Goal: Task Accomplishment & Management: Manage account settings

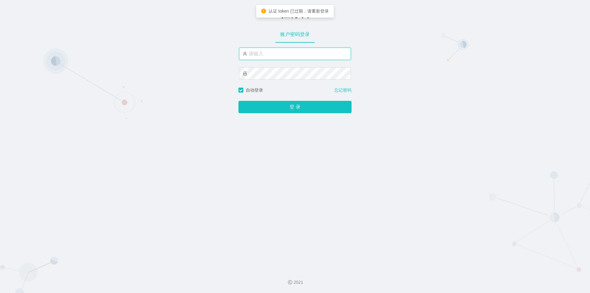
click at [289, 53] on input "text" at bounding box center [295, 54] width 112 height 12
type input "jishu"
click at [274, 101] on div "登 录" at bounding box center [295, 103] width 113 height 20
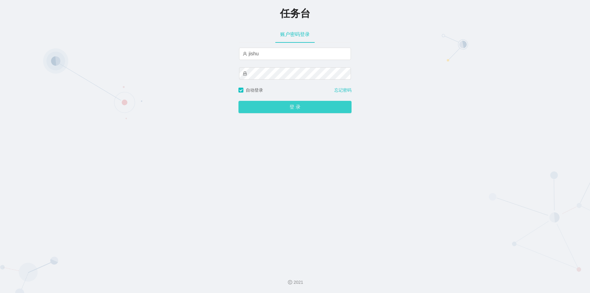
click at [274, 105] on button "登 录" at bounding box center [295, 107] width 113 height 12
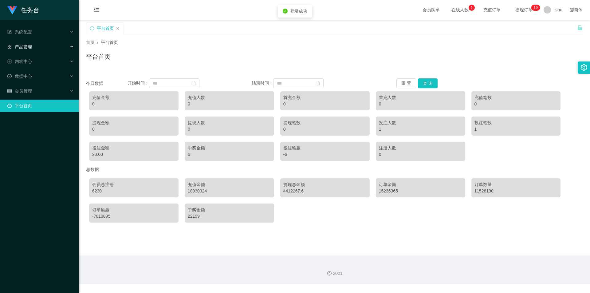
click at [50, 43] on div "产品管理" at bounding box center [39, 47] width 79 height 12
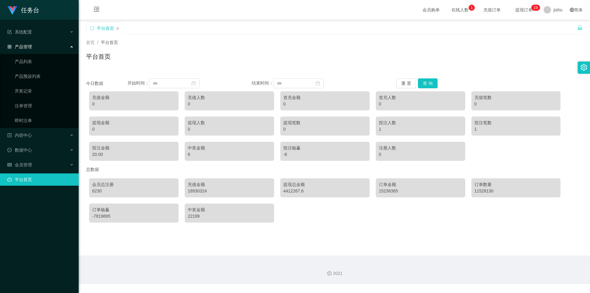
click at [46, 48] on div "产品管理" at bounding box center [39, 47] width 79 height 12
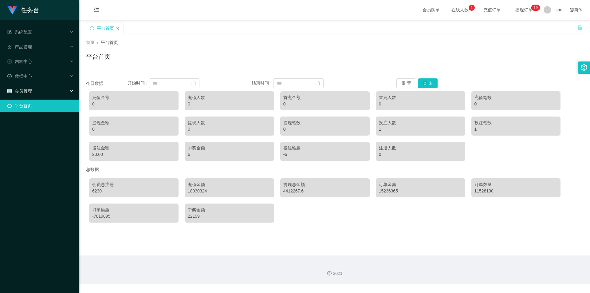
click at [34, 92] on div "会员管理" at bounding box center [39, 91] width 79 height 12
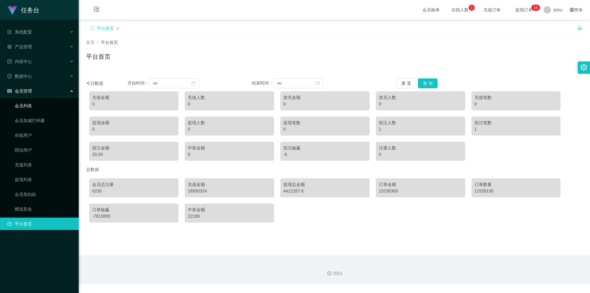
click at [37, 108] on link "会员列表" at bounding box center [44, 106] width 59 height 12
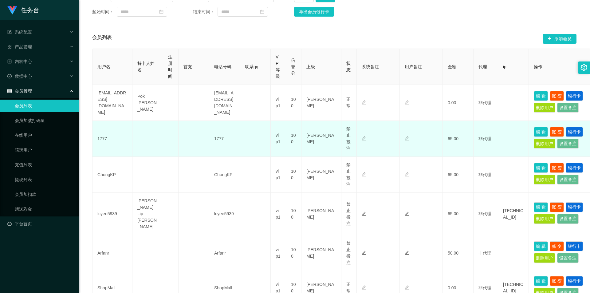
scroll to position [123, 0]
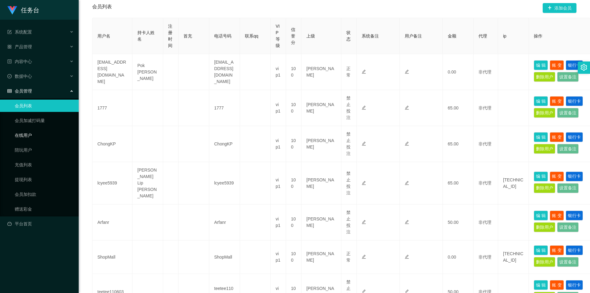
click at [43, 134] on link "在线用户" at bounding box center [44, 135] width 59 height 12
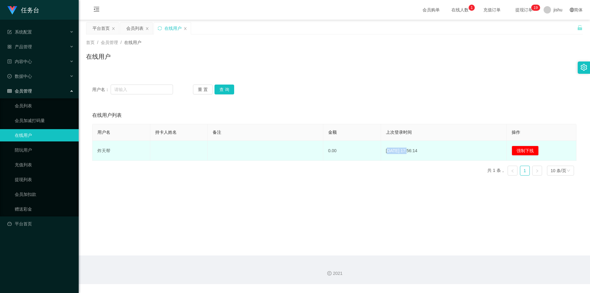
drag, startPoint x: 386, startPoint y: 150, endPoint x: 408, endPoint y: 150, distance: 21.5
click at [408, 150] on td "[DATE] 17:56:14" at bounding box center [444, 151] width 126 height 20
click at [420, 150] on td "[DATE] 17:56:14" at bounding box center [444, 151] width 126 height 20
click at [264, 148] on td at bounding box center [265, 151] width 115 height 20
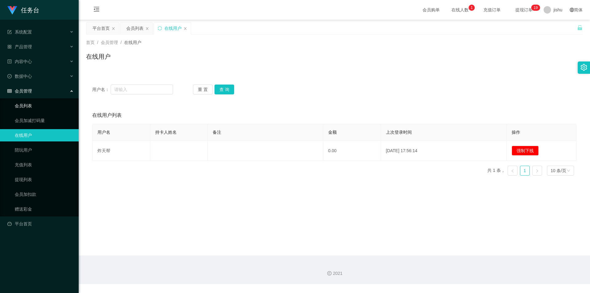
click at [35, 107] on link "会员列表" at bounding box center [44, 106] width 59 height 12
